Goal: Book appointment/travel/reservation

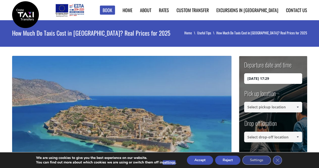
click at [252, 113] on div "Pick up location Select pickup location Select pickup location Chania airport C…" at bounding box center [273, 104] width 58 height 30
click at [252, 108] on input at bounding box center [273, 107] width 58 height 11
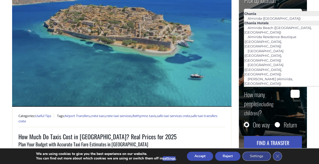
click at [271, 99] on link "[GEOGRAPHIC_DATA] ([GEOGRAPHIC_DATA])" at bounding box center [264, 105] width 41 height 12
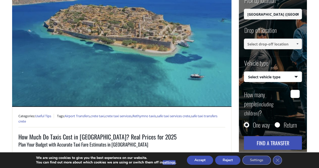
type input "[GEOGRAPHIC_DATA] ([GEOGRAPHIC_DATA])"
click at [267, 45] on input at bounding box center [273, 44] width 58 height 11
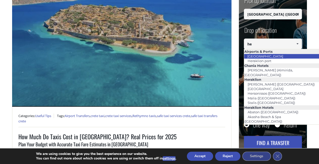
click at [270, 55] on link "[GEOGRAPHIC_DATA]" at bounding box center [265, 56] width 42 height 7
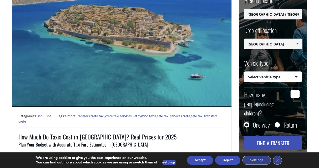
type input "[GEOGRAPHIC_DATA]"
click at [290, 75] on select "Select vehicle type Taxi (4 passengers) Mercedes E Class Mini Van (7 passengers…" at bounding box center [272, 76] width 57 height 11
select select "540"
click at [244, 71] on select "Select vehicle type Taxi (4 passengers) Mercedes E Class Mini Van (7 passengers…" at bounding box center [272, 76] width 57 height 11
click at [265, 139] on button "Find a transfer" at bounding box center [273, 143] width 58 height 14
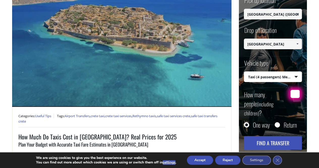
click at [296, 89] on input "How many people (including children) ?" at bounding box center [294, 93] width 9 height 8
type input "2"
click at [249, 136] on button "Find a transfer" at bounding box center [273, 143] width 58 height 14
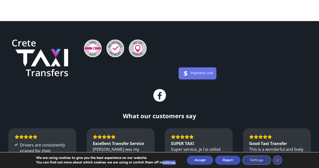
scroll to position [428, 0]
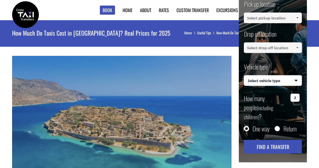
select select "540"
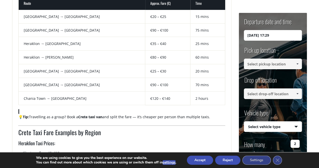
scroll to position [378, 0]
